Goal: Find specific page/section: Find specific page/section

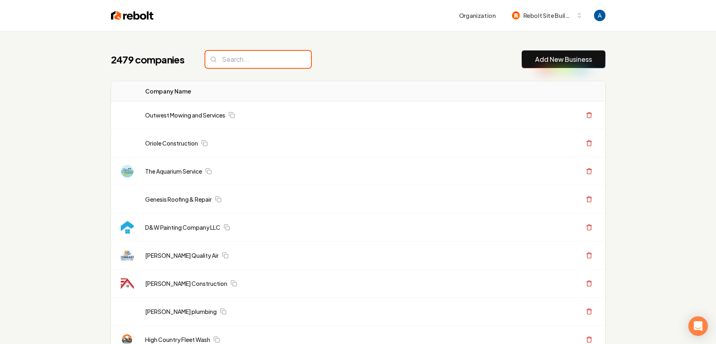
click at [251, 61] on input "search" at bounding box center [258, 59] width 106 height 17
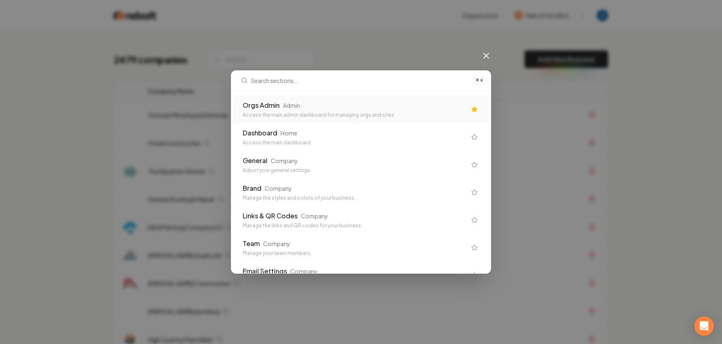
click at [303, 110] on div "Orgs Admin Admin" at bounding box center [355, 105] width 224 height 10
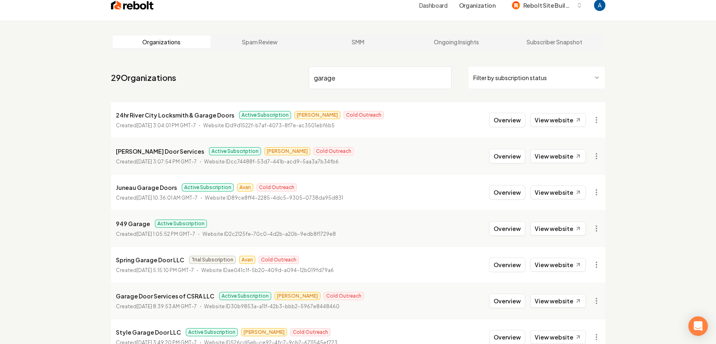
scroll to position [15, 0]
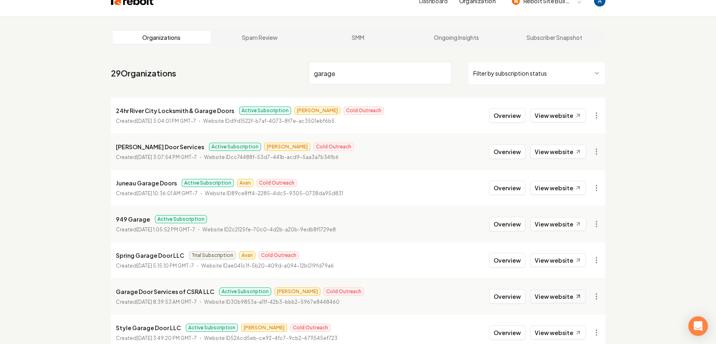
type input "garage"
click at [546, 296] on link "View website" at bounding box center [558, 297] width 56 height 14
